Goal: Transaction & Acquisition: Purchase product/service

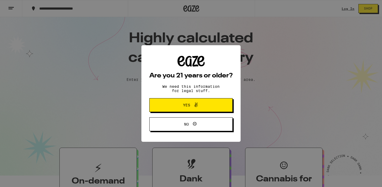
click at [170, 105] on button "Yes" at bounding box center [190, 105] width 83 height 14
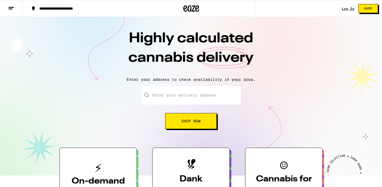
click at [163, 94] on input "Enter your delivery address" at bounding box center [191, 95] width 100 height 19
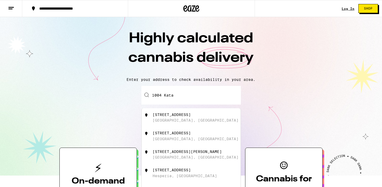
click at [154, 115] on div "[STREET_ADDRESS]" at bounding box center [172, 114] width 38 height 4
type input "[STREET_ADDRESS]"
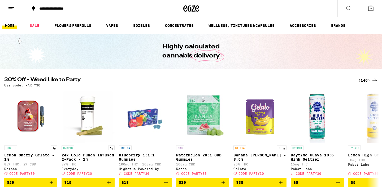
drag, startPoint x: 370, startPoint y: 16, endPoint x: 370, endPoint y: 33, distance: 17.5
click at [367, 12] on button at bounding box center [371, 8] width 22 height 16
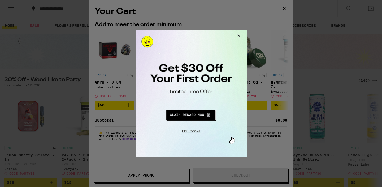
click at [195, 128] on button "Close Modal" at bounding box center [190, 130] width 108 height 8
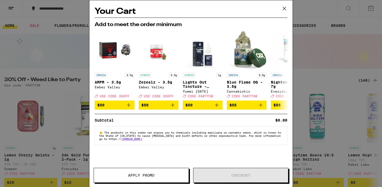
click at [282, 12] on icon at bounding box center [285, 9] width 8 height 8
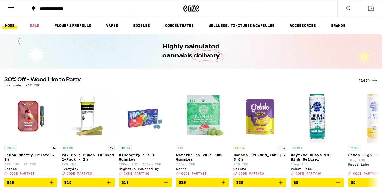
click at [15, 5] on button at bounding box center [11, 8] width 22 height 17
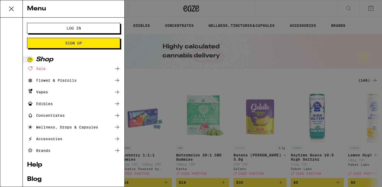
click at [42, 32] on button "Log In" at bounding box center [73, 28] width 93 height 11
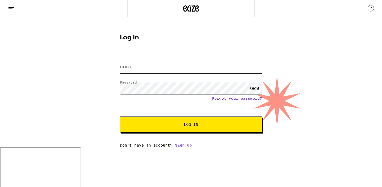
click at [136, 71] on input "Email" at bounding box center [191, 67] width 142 height 12
click at [142, 69] on input "Email" at bounding box center [191, 67] width 142 height 12
type input "[PERSON_NAME][EMAIL_ADDRESS][DOMAIN_NAME]"
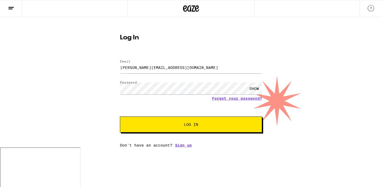
click at [137, 124] on button "Log In" at bounding box center [191, 124] width 142 height 16
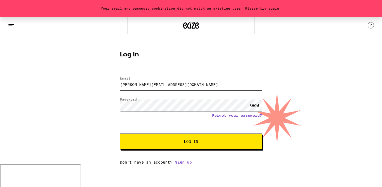
click at [189, 87] on input "[PERSON_NAME][EMAIL_ADDRESS][DOMAIN_NAME]" at bounding box center [191, 84] width 142 height 12
click at [261, 105] on div "SHOW" at bounding box center [254, 105] width 16 height 12
click at [201, 140] on span "Log In" at bounding box center [190, 141] width 99 height 4
click at [102, 102] on div "Your email and password combination did not match an existing user. Please try …" at bounding box center [191, 90] width 382 height 147
click at [120, 133] on button "Log In" at bounding box center [191, 141] width 142 height 16
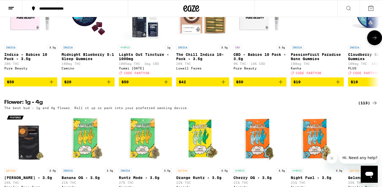
scroll to position [574, 0]
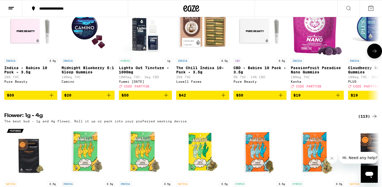
click at [107, 97] on icon "Add to bag" at bounding box center [109, 95] width 4 height 4
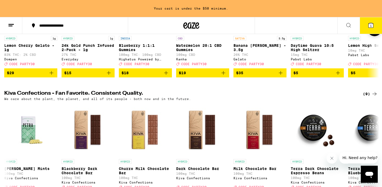
scroll to position [0, 0]
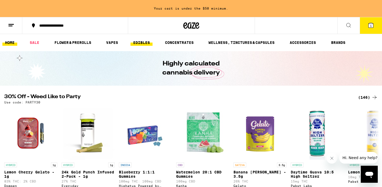
click at [147, 41] on link "EDIBLES" at bounding box center [142, 42] width 22 height 6
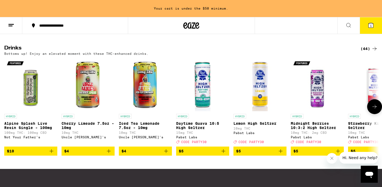
scroll to position [294, 0]
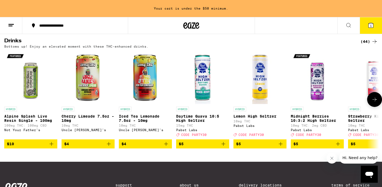
click at [374, 102] on icon at bounding box center [375, 99] width 6 height 6
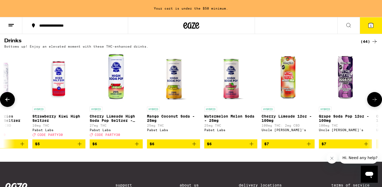
click at [374, 102] on icon at bounding box center [375, 99] width 6 height 6
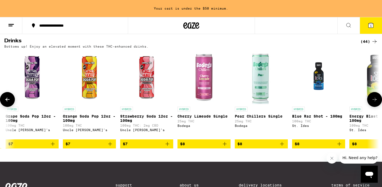
scroll to position [0, 632]
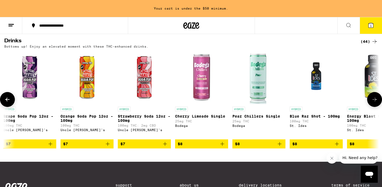
click at [374, 102] on icon at bounding box center [375, 99] width 6 height 6
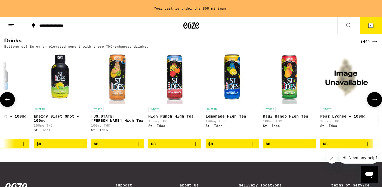
scroll to position [0, 947]
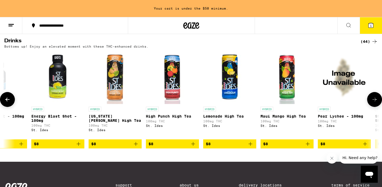
click at [11, 106] on button at bounding box center [7, 99] width 15 height 15
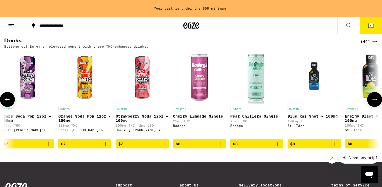
click at [11, 106] on button at bounding box center [7, 99] width 15 height 15
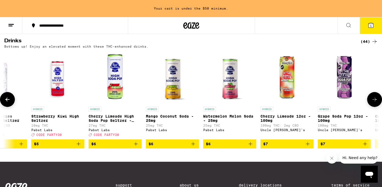
click at [11, 106] on button at bounding box center [7, 99] width 15 height 15
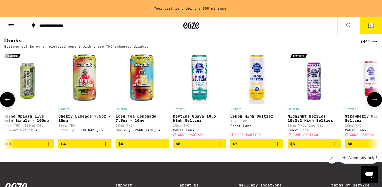
scroll to position [0, 1]
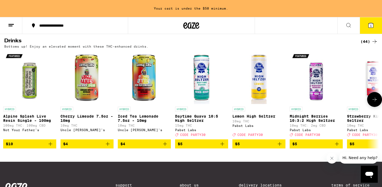
click at [32, 104] on img "Open page for Alpine Splash Live Resin Single - 100mg from Not Your Father's" at bounding box center [29, 77] width 53 height 53
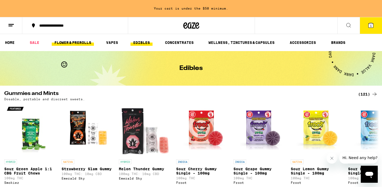
click at [57, 41] on link "FLOWER & PREROLLS" at bounding box center [73, 42] width 42 height 6
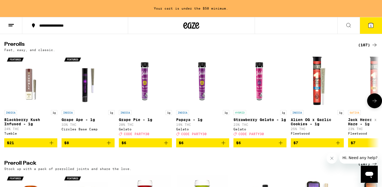
scroll to position [286, 0]
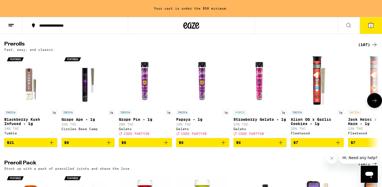
click at [374, 104] on icon at bounding box center [375, 100] width 6 height 6
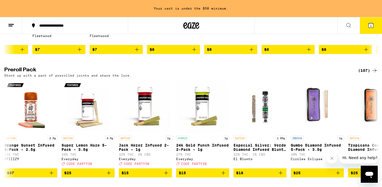
scroll to position [0, 0]
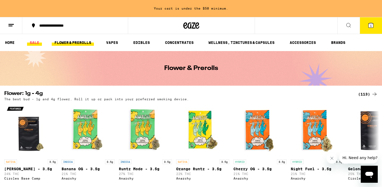
click at [29, 42] on link "SALE" at bounding box center [34, 42] width 15 height 6
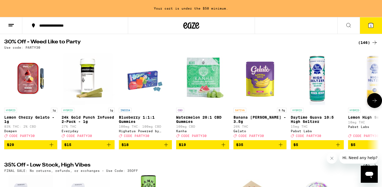
scroll to position [51, 0]
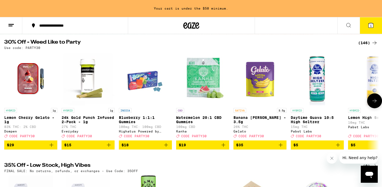
click at [337, 147] on icon "Add to bag" at bounding box center [338, 144] width 6 height 6
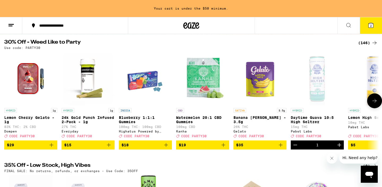
click at [372, 104] on icon at bounding box center [375, 100] width 6 height 6
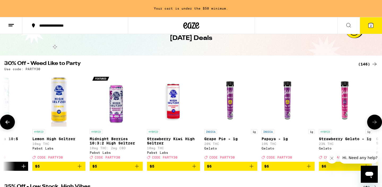
scroll to position [30, 0]
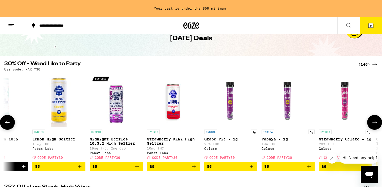
click at [374, 125] on icon at bounding box center [375, 122] width 6 height 6
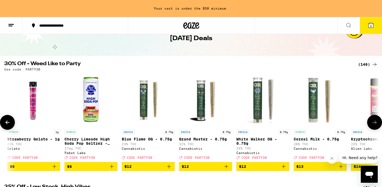
scroll to position [0, 632]
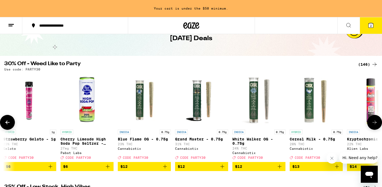
click at [373, 125] on icon at bounding box center [375, 122] width 6 height 6
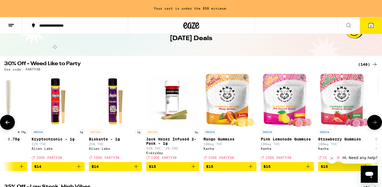
scroll to position [0, 947]
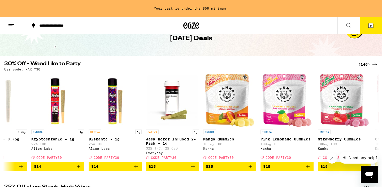
click at [8, 30] on button at bounding box center [11, 25] width 22 height 17
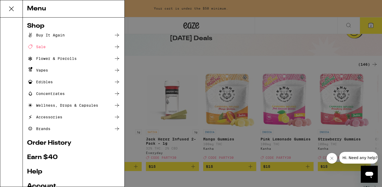
click at [33, 35] on icon at bounding box center [30, 35] width 6 height 6
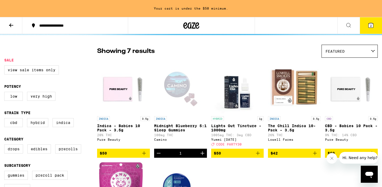
scroll to position [40, 0]
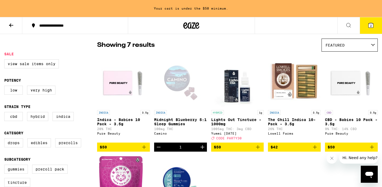
click at [120, 89] on img "Open page for Indica - Babies 10 Pack - 3.5g from Pure Beauty" at bounding box center [123, 80] width 53 height 53
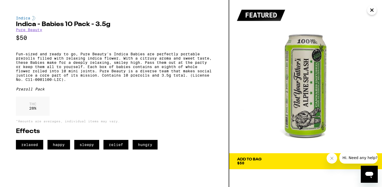
click at [241, 156] on button "Add To Bag $50" at bounding box center [305, 161] width 153 height 16
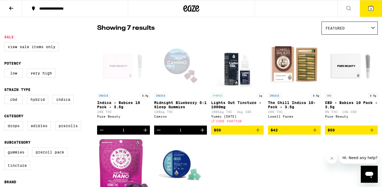
scroll to position [23, 0]
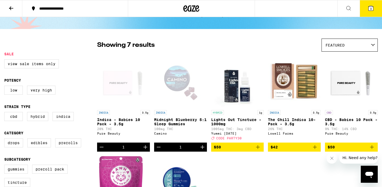
click at [365, 10] on button "3" at bounding box center [371, 8] width 22 height 16
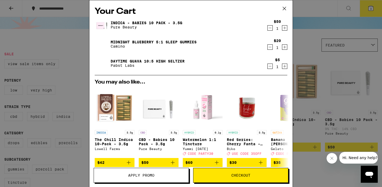
click at [288, 7] on icon at bounding box center [285, 9] width 8 height 8
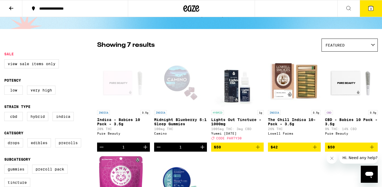
click at [15, 15] on button at bounding box center [11, 8] width 22 height 17
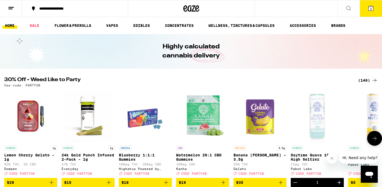
scroll to position [0, 0]
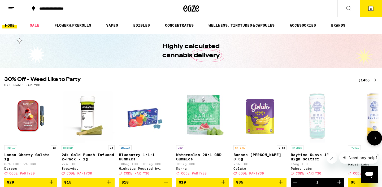
click at [375, 138] on icon at bounding box center [375, 138] width 6 height 6
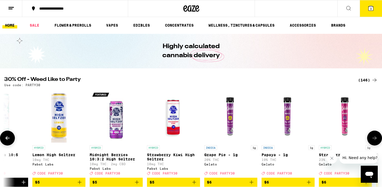
scroll to position [58, 0]
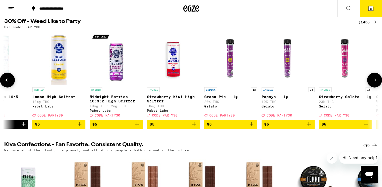
click at [79, 127] on icon "Add to bag" at bounding box center [79, 124] width 6 height 6
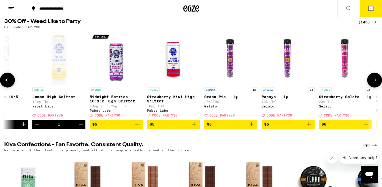
scroll to position [0, 0]
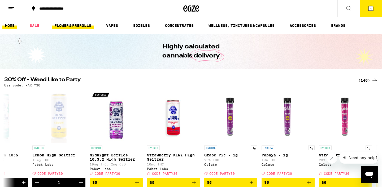
click at [77, 28] on link "FLOWER & PREROLLS" at bounding box center [73, 25] width 42 height 6
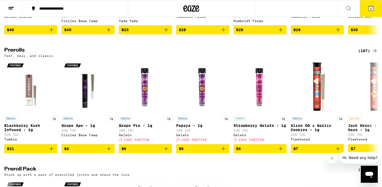
scroll to position [262, 0]
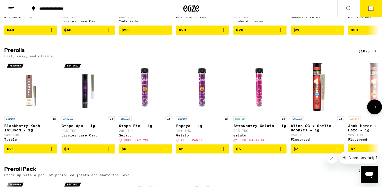
click at [372, 110] on icon at bounding box center [375, 107] width 6 height 6
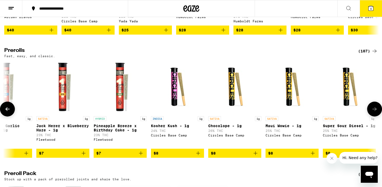
scroll to position [0, 316]
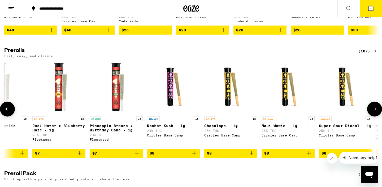
click at [194, 156] on icon "Add to bag" at bounding box center [194, 153] width 6 height 6
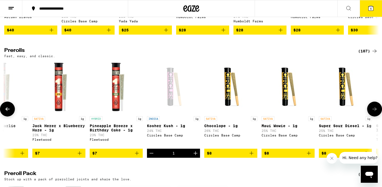
click at [372, 112] on icon at bounding box center [375, 109] width 6 height 6
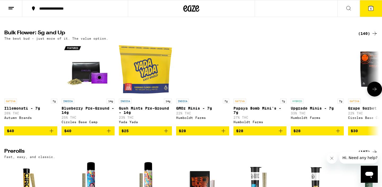
scroll to position [0, 0]
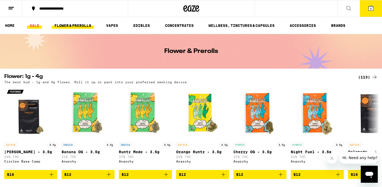
click at [34, 28] on link "SALE" at bounding box center [34, 25] width 15 height 6
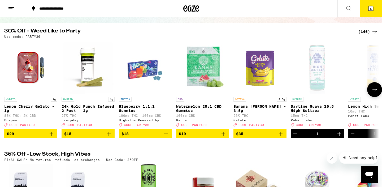
scroll to position [42, 0]
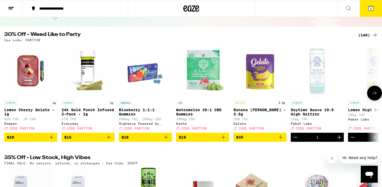
click at [369, 92] on button at bounding box center [374, 92] width 15 height 15
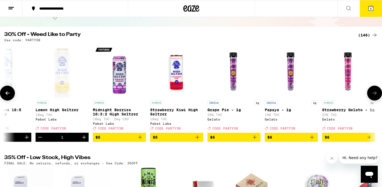
scroll to position [0, 316]
